Goal: Task Accomplishment & Management: Manage account settings

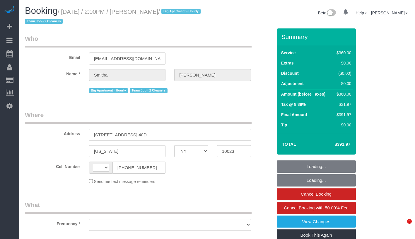
select select "NY"
select select "string:[GEOGRAPHIC_DATA]"
select select "object:682"
select select "270"
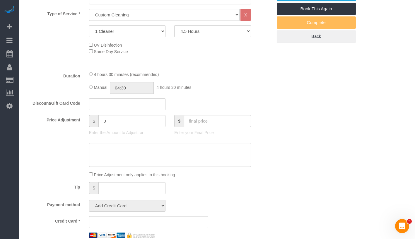
select select "string:stripe-pm_1RyuzJ4VGloSiKo72c97x6TJ"
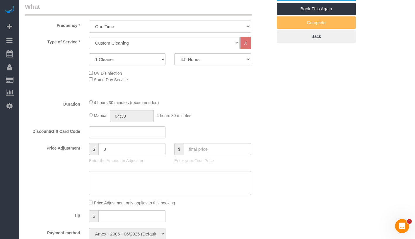
select select "object:925"
select select "spot1"
select select "number:62"
select select "number:76"
select select "number:15"
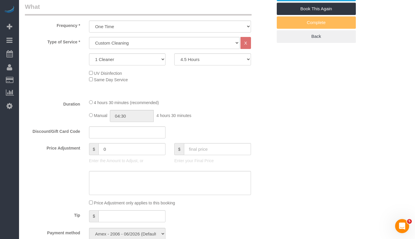
select select "number:5"
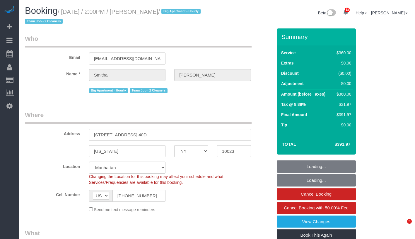
select select "NY"
select select "270"
select select "spot1"
select select "number:62"
select select "number:76"
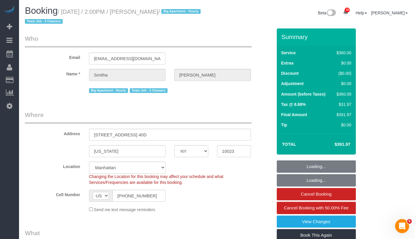
select select "number:15"
select select "number:5"
